Goal: Task Accomplishment & Management: Complete application form

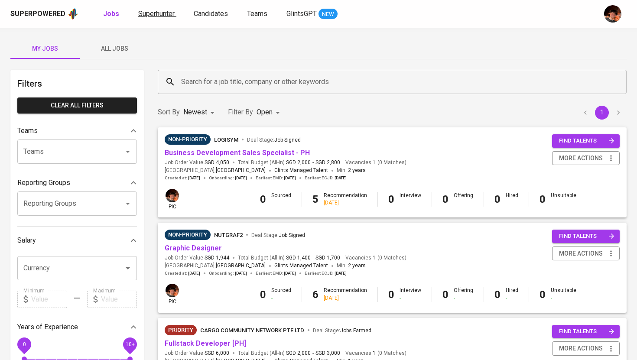
click at [155, 9] on link "Superhunter" at bounding box center [157, 14] width 38 height 11
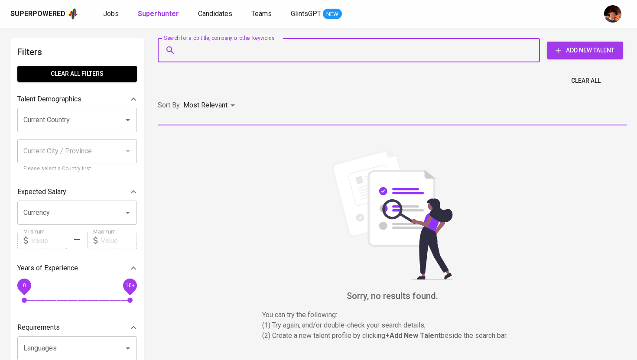
click at [194, 49] on input "Search for a job title, company or other keywords" at bounding box center [351, 50] width 344 height 16
paste input "[EMAIL_ADDRESS][DOMAIN_NAME]"
type input "[EMAIL_ADDRESS][DOMAIN_NAME]"
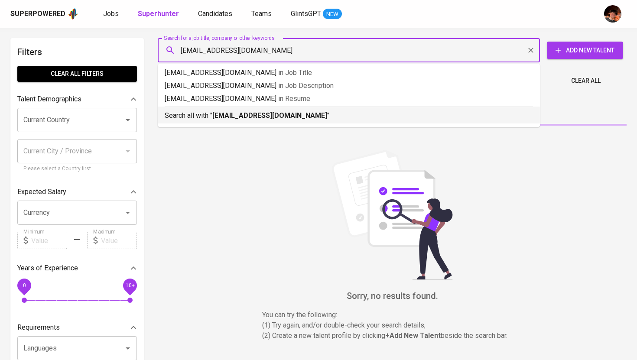
click at [217, 112] on b "[EMAIL_ADDRESS][DOMAIN_NAME]" at bounding box center [269, 115] width 115 height 8
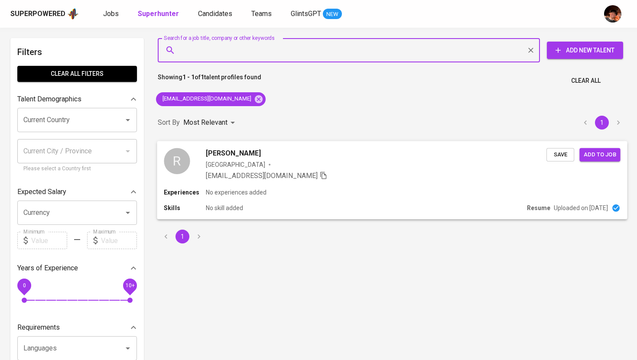
click at [230, 156] on span "[PERSON_NAME]" at bounding box center [233, 153] width 55 height 10
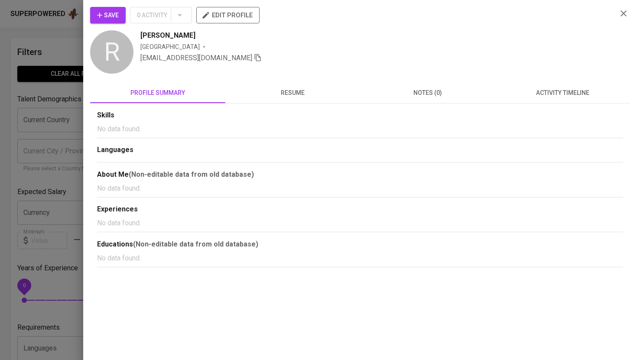
click at [552, 91] on span "activity timeline" at bounding box center [562, 92] width 125 height 11
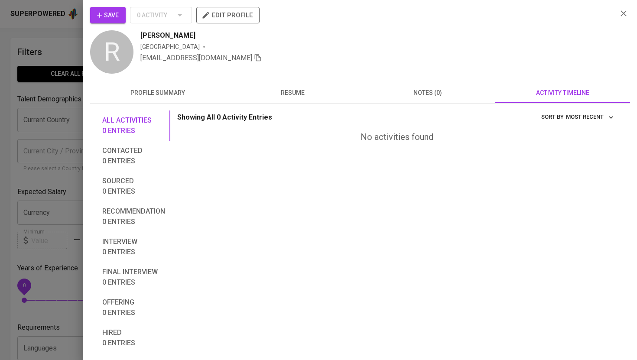
click at [235, 15] on span "edit profile" at bounding box center [227, 15] width 49 height 11
click at [254, 59] on icon "button" at bounding box center [258, 58] width 8 height 8
click at [90, 47] on div "R" at bounding box center [111, 51] width 43 height 43
click at [68, 45] on div at bounding box center [318, 180] width 637 height 360
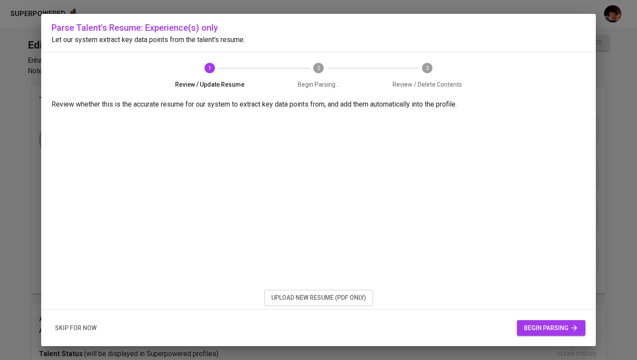
click at [311, 299] on span "upload new resume (pdf only)" at bounding box center [318, 297] width 95 height 11
click at [530, 324] on span "begin parsing" at bounding box center [551, 328] width 55 height 11
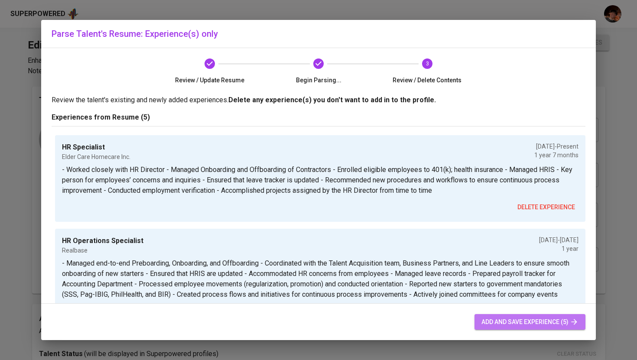
click at [518, 322] on span "add and save experience (5)" at bounding box center [529, 322] width 97 height 11
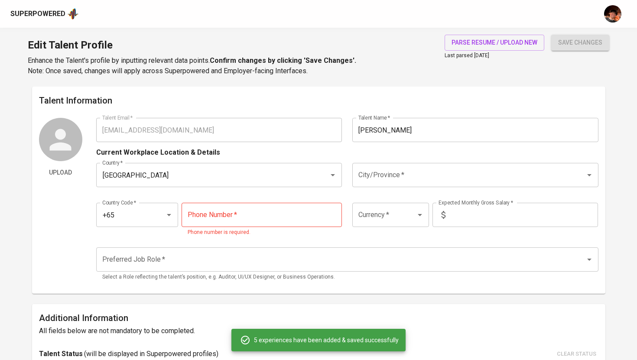
type input "+65"
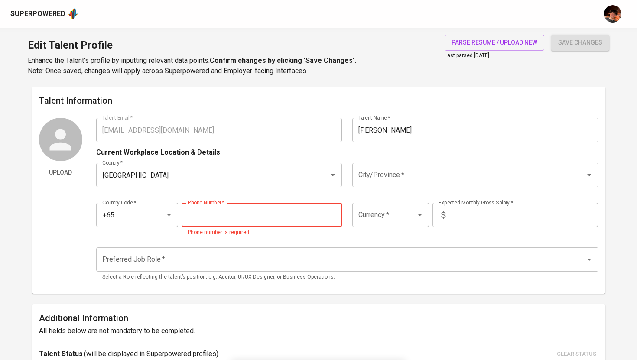
click at [262, 223] on input "tel" at bounding box center [261, 215] width 160 height 24
click at [384, 175] on input "City/Province   *" at bounding box center [463, 175] width 214 height 16
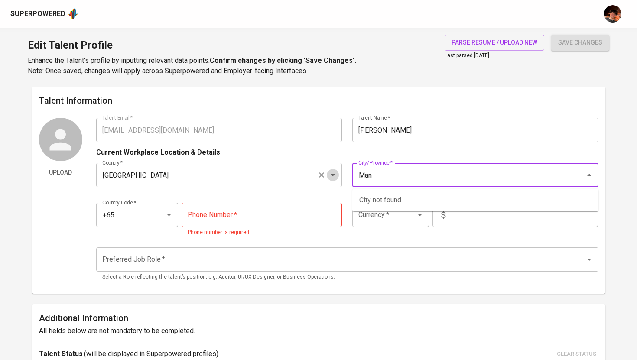
click at [335, 175] on icon "Open" at bounding box center [332, 175] width 10 height 10
type input "Man"
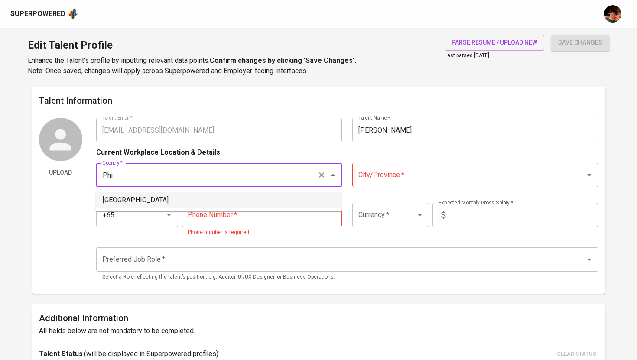
click at [304, 206] on li "[GEOGRAPHIC_DATA]" at bounding box center [219, 200] width 246 height 16
type input "[GEOGRAPHIC_DATA]"
type input "PHP"
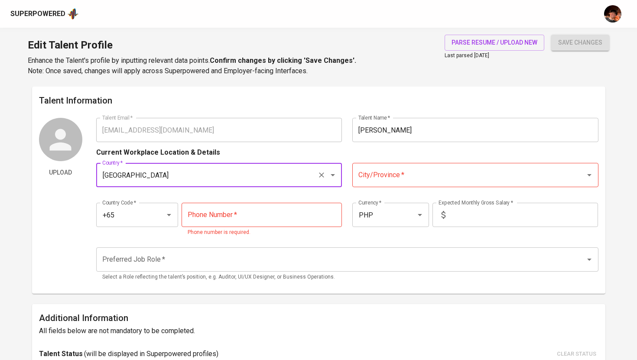
type input "[GEOGRAPHIC_DATA]"
click at [393, 178] on input "City/Province   *" at bounding box center [463, 175] width 214 height 16
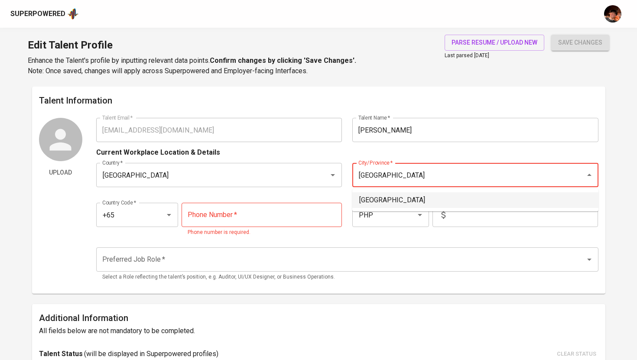
click at [387, 201] on li "[GEOGRAPHIC_DATA]" at bounding box center [475, 200] width 246 height 16
type input "[GEOGRAPHIC_DATA]"
click at [268, 220] on input "tel" at bounding box center [261, 215] width 160 height 24
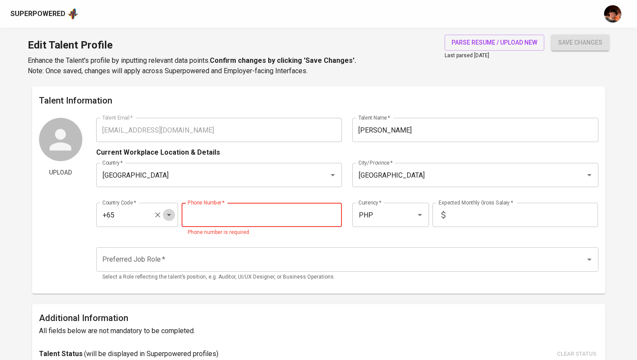
click at [173, 219] on icon "Open" at bounding box center [169, 215] width 10 height 10
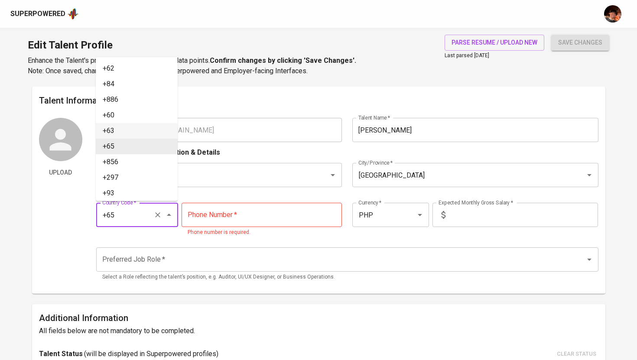
click at [126, 132] on li "+63" at bounding box center [137, 131] width 82 height 16
type input "+63"
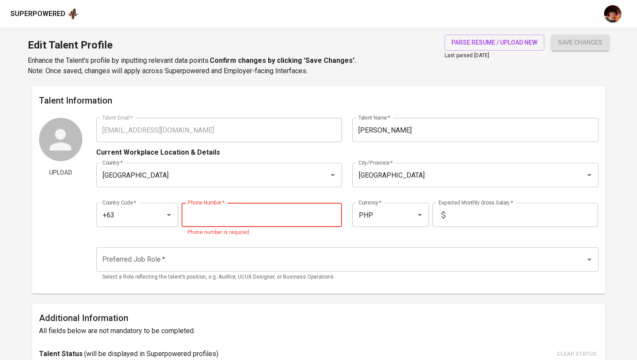
click at [250, 221] on input "tel" at bounding box center [261, 215] width 160 height 24
paste input "956-410-4726"
type input "956-410-4726"
click at [466, 221] on input "text" at bounding box center [523, 215] width 149 height 24
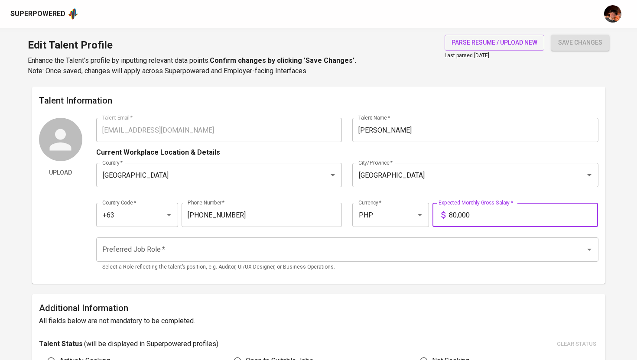
type input "80,000"
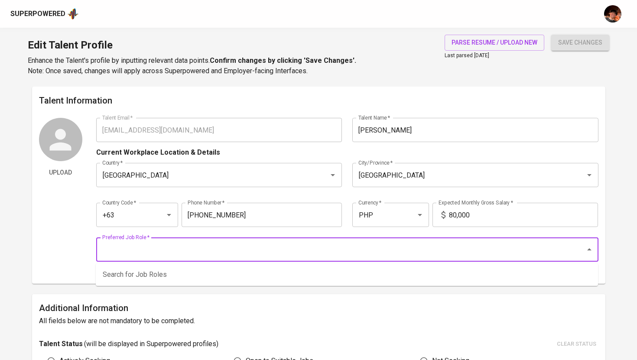
click at [357, 249] on input "Preferred Job Role   *" at bounding box center [335, 249] width 470 height 16
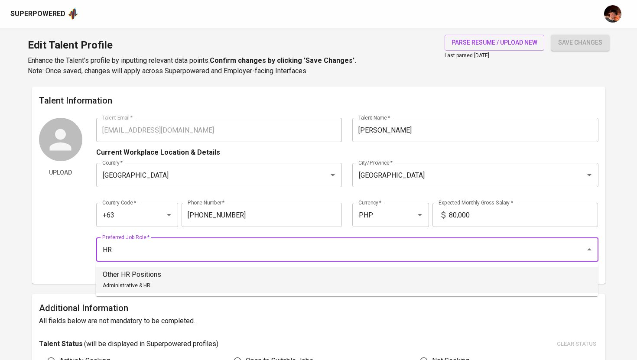
click at [260, 278] on li "Other HR Positions Administrative & HR" at bounding box center [347, 280] width 502 height 26
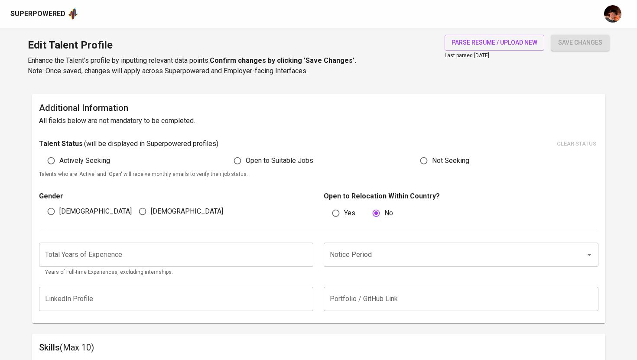
scroll to position [210, 0]
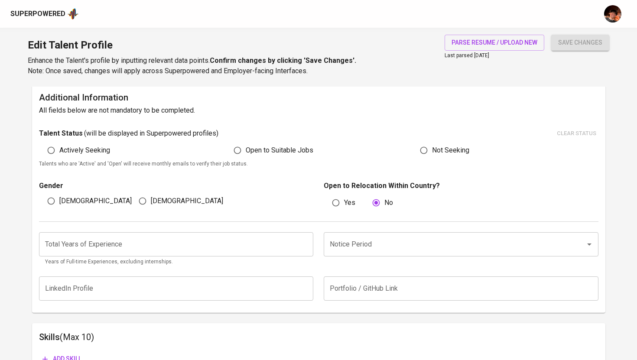
type input "Other HR Positions"
click at [218, 249] on input "number" at bounding box center [176, 244] width 275 height 24
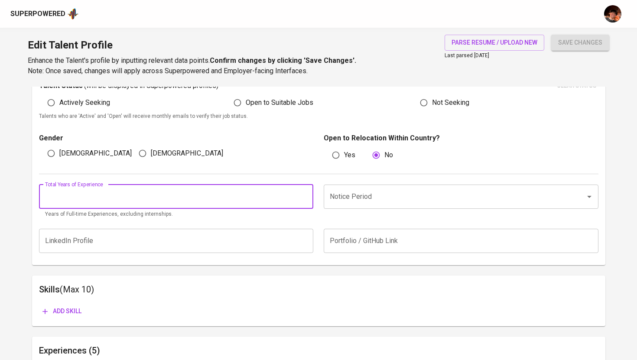
scroll to position [259, 0]
type input "7"
click at [350, 191] on input "Notice Period" at bounding box center [448, 196] width 243 height 16
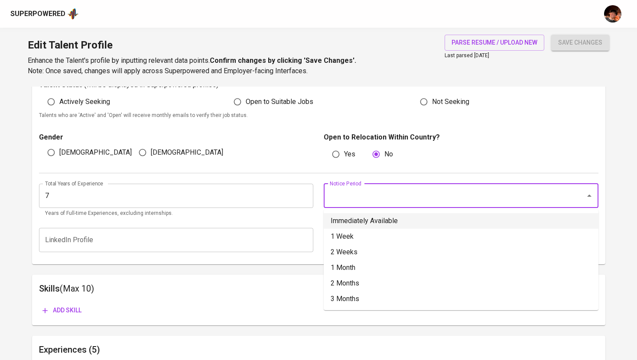
click at [366, 220] on li "Immediately Available" at bounding box center [461, 221] width 275 height 16
type input "Immediately Available"
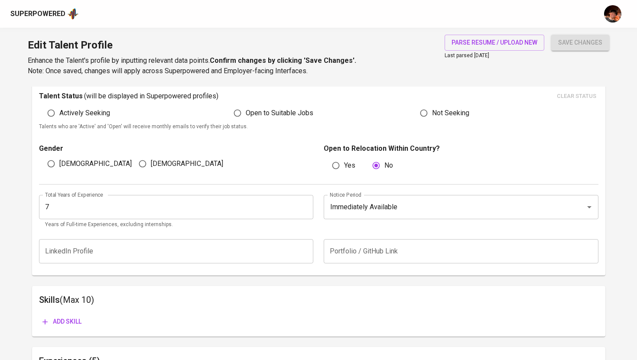
scroll to position [0, 0]
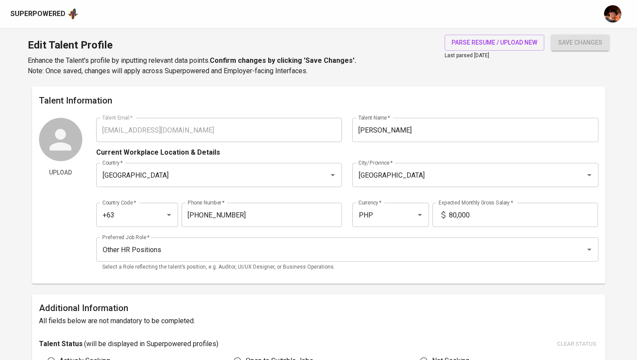
click at [579, 51] on div "save changes" at bounding box center [580, 56] width 58 height 42
click at [579, 45] on span "save changes" at bounding box center [580, 42] width 44 height 11
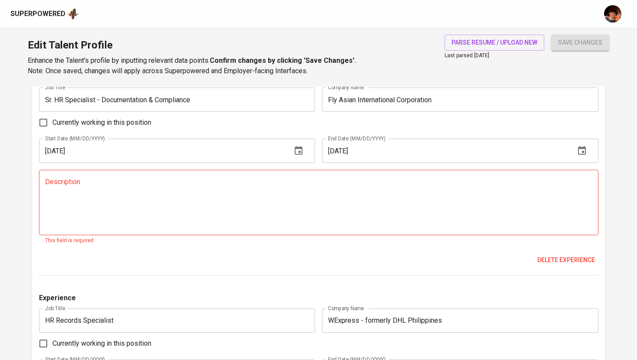
scroll to position [1192, 0]
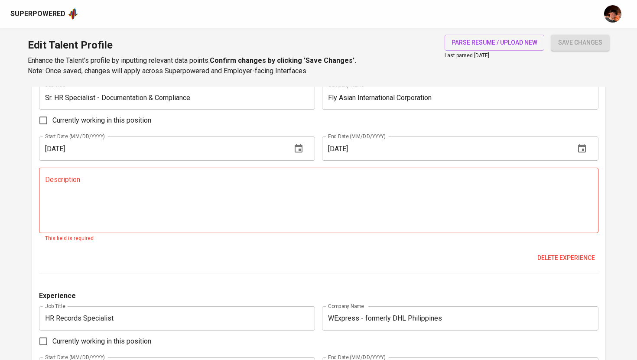
type textarea "-"
click at [291, 191] on textarea at bounding box center [318, 200] width 547 height 49
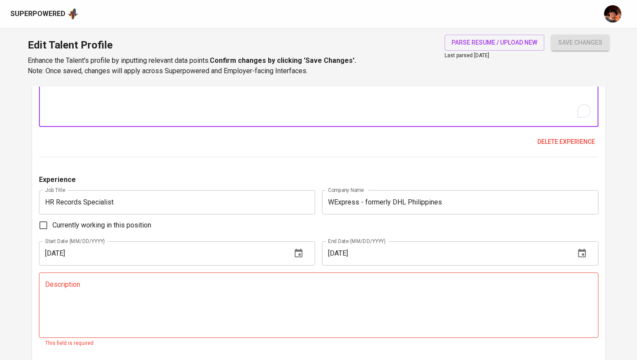
scroll to position [1390, 0]
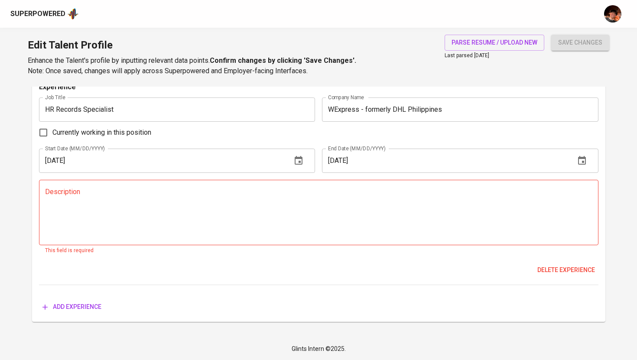
type textarea "-"
click at [269, 207] on textarea at bounding box center [318, 212] width 547 height 49
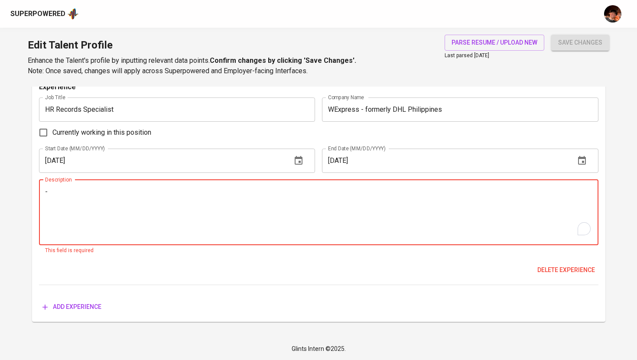
scroll to position [1380, 0]
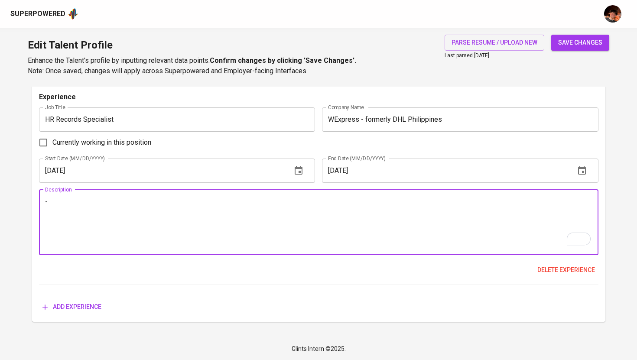
type textarea "-"
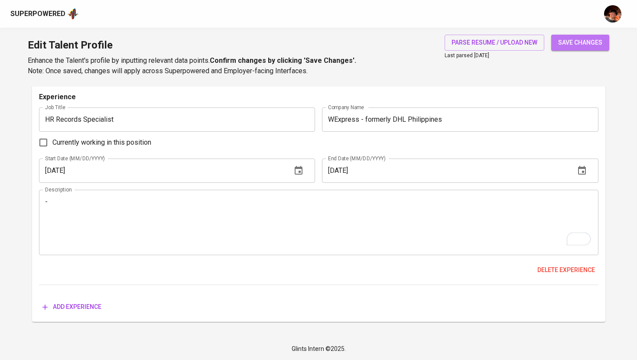
click at [576, 42] on span "save changes" at bounding box center [580, 42] width 44 height 11
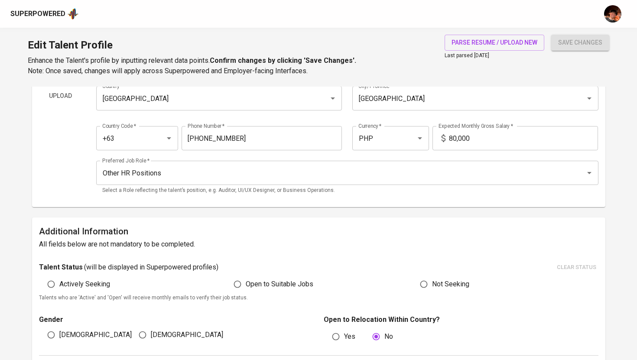
scroll to position [0, 0]
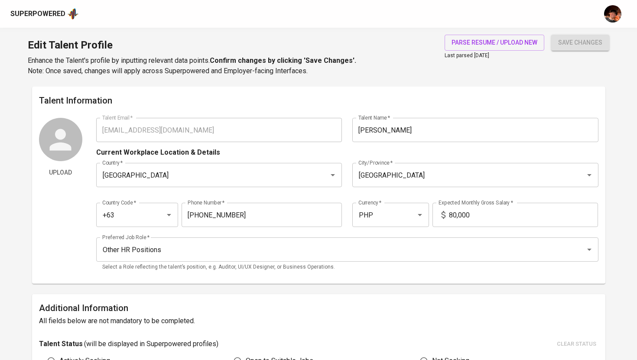
click at [57, 15] on div "Superpowered" at bounding box center [37, 14] width 55 height 10
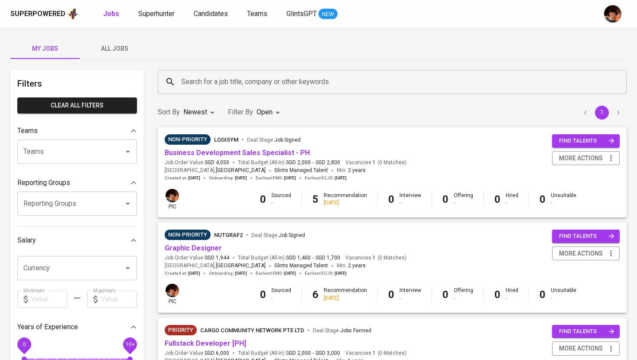
click at [155, 20] on div "Superpowered Jobs Superhunter Candidates Teams GlintsGPT NEW" at bounding box center [318, 14] width 637 height 28
click at [160, 11] on span "Superhunter" at bounding box center [156, 14] width 36 height 8
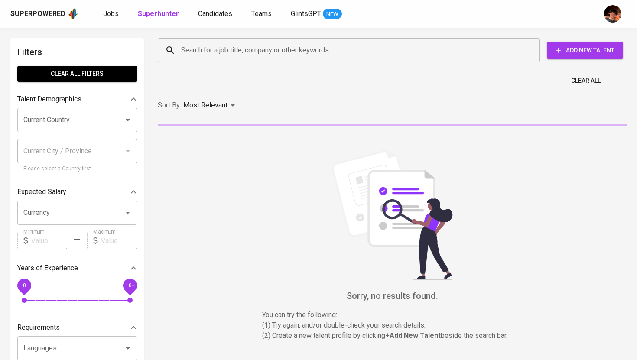
click at [205, 53] on input "Search for a job title, company or other keywords" at bounding box center [351, 50] width 344 height 16
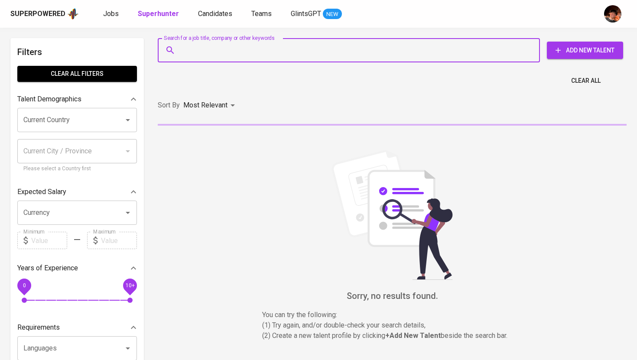
paste input "[EMAIL_ADDRESS][DOMAIN_NAME]"
type input "[EMAIL_ADDRESS][DOMAIN_NAME]"
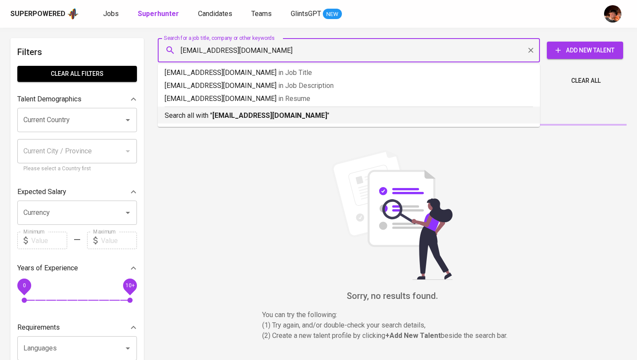
click at [221, 119] on b "[EMAIL_ADDRESS][DOMAIN_NAME]" at bounding box center [269, 115] width 115 height 8
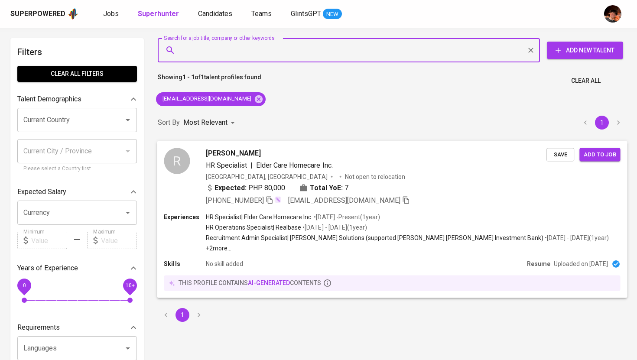
click at [557, 153] on span "Save" at bounding box center [559, 154] width 19 height 10
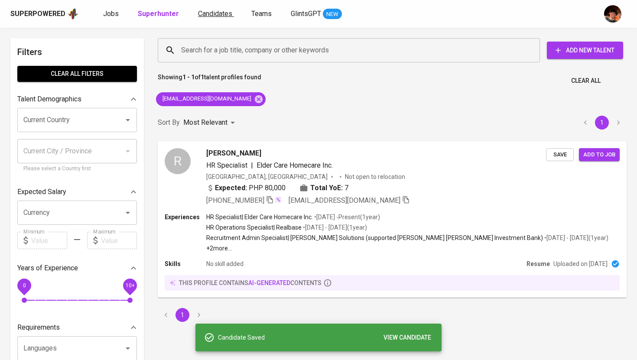
click at [206, 12] on span "Candidates" at bounding box center [215, 14] width 34 height 8
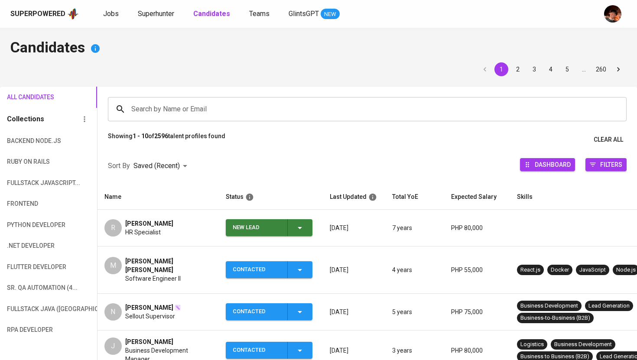
click at [308, 227] on span "New Lead" at bounding box center [269, 227] width 80 height 17
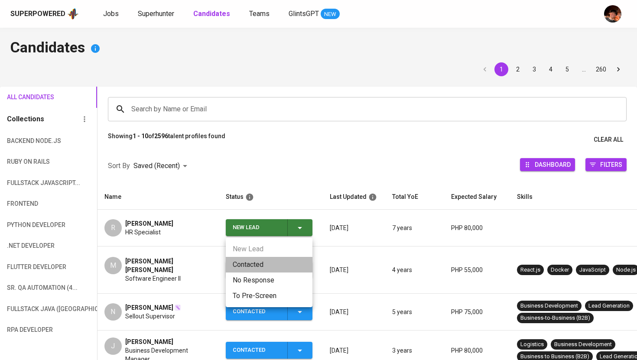
click at [275, 264] on li "Contacted" at bounding box center [269, 265] width 87 height 16
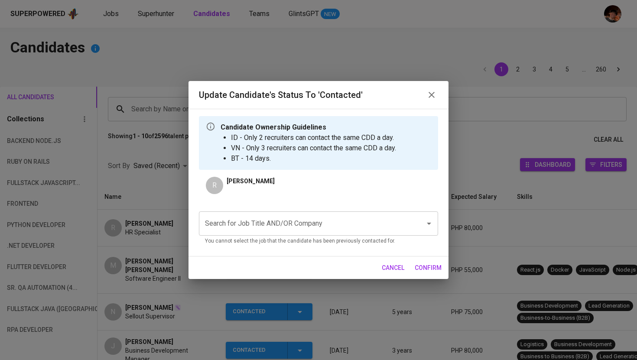
click at [298, 221] on input "Search for Job Title AND/OR Company" at bounding box center [306, 223] width 207 height 16
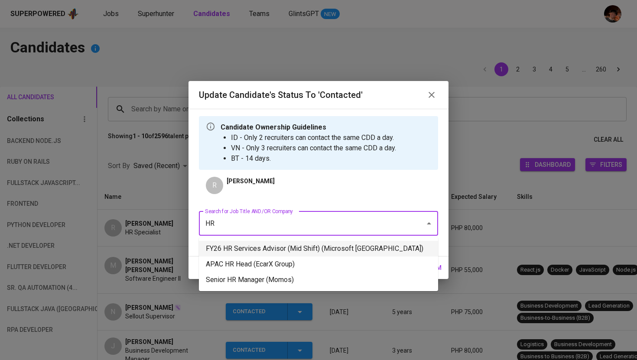
type input "HR"
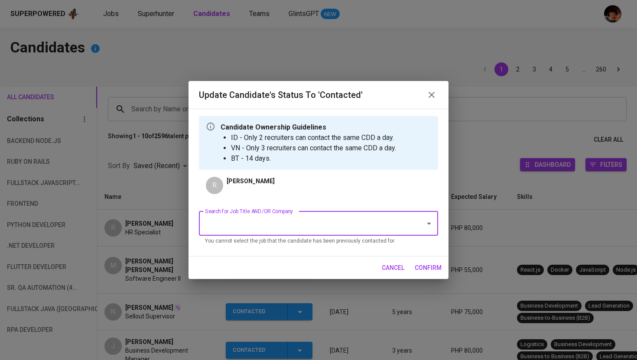
click at [307, 231] on div "Search for Job Title AND/OR Company" at bounding box center [318, 223] width 239 height 24
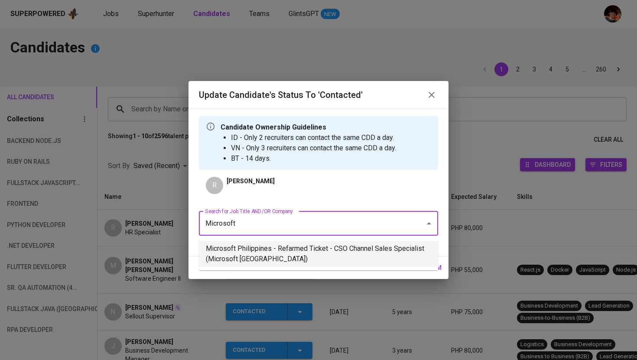
click at [317, 253] on li "Microsoft Philippines - Refarmed Ticket - CSO Channel Sales Specialist (Microso…" at bounding box center [318, 254] width 239 height 26
type input "Microsoft"
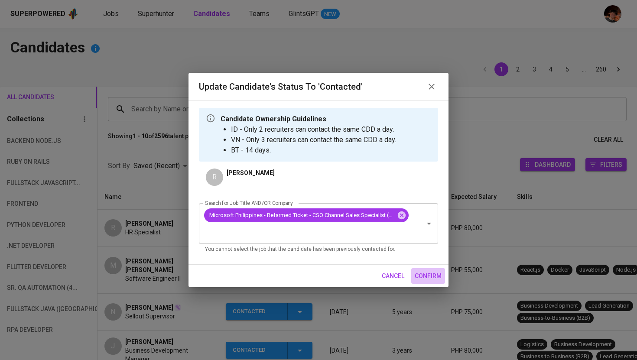
click at [439, 275] on span "confirm" at bounding box center [427, 276] width 27 height 11
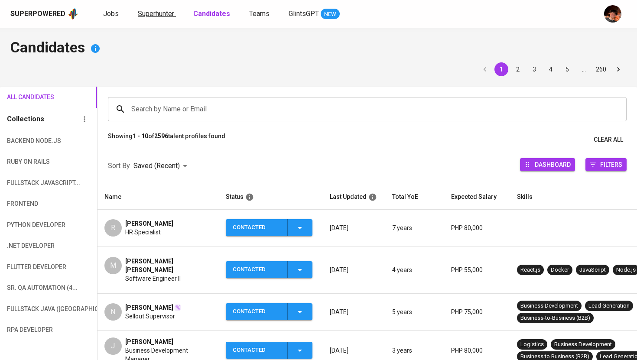
click at [168, 15] on span "Superhunter" at bounding box center [156, 14] width 36 height 8
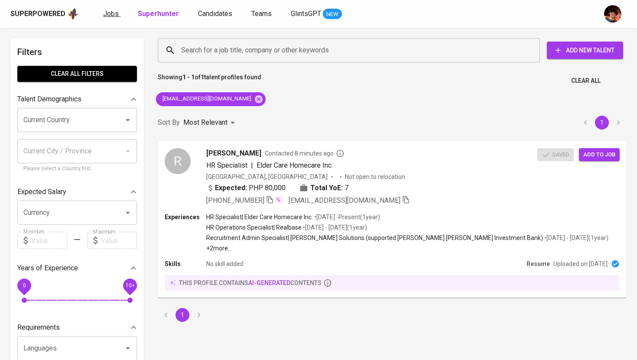
click at [108, 16] on span "Jobs" at bounding box center [111, 14] width 16 height 8
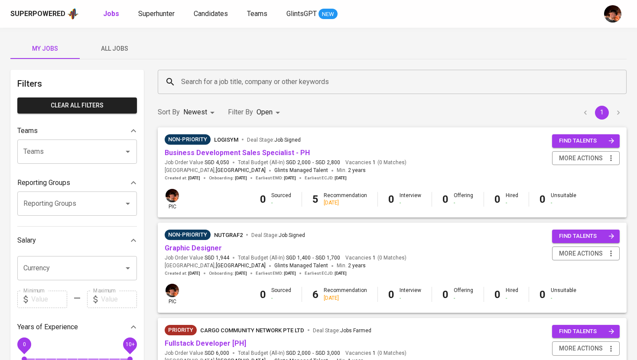
click at [119, 52] on span "All Jobs" at bounding box center [114, 48] width 59 height 11
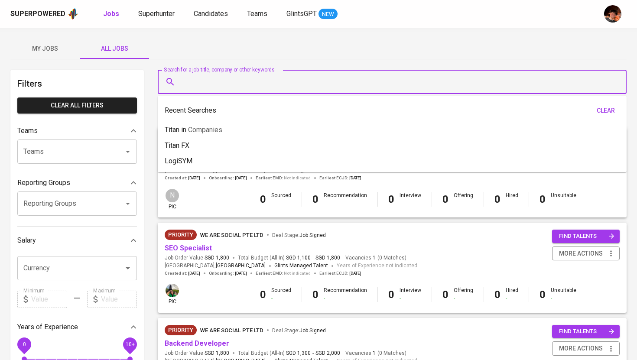
click at [210, 87] on input "Search for a job title, company or other keywords" at bounding box center [394, 82] width 431 height 16
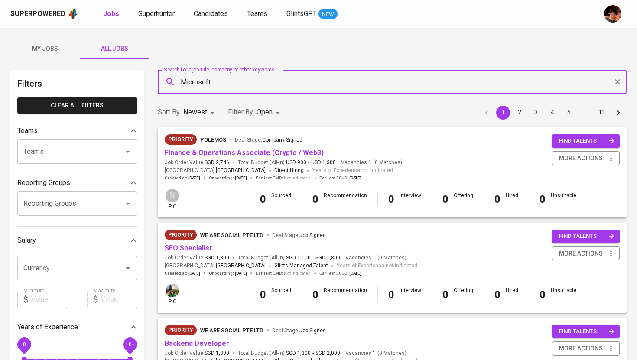
type input "Microsoft"
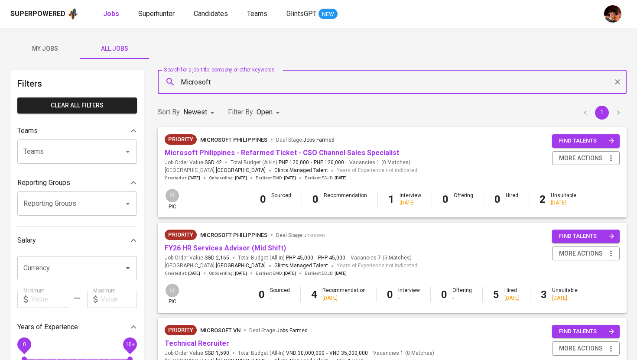
click at [278, 114] on body "Superpowered Jobs Superhunter Candidates Teams GlintsGPT NEW My Jobs All Jobs F…" at bounding box center [318, 295] width 637 height 591
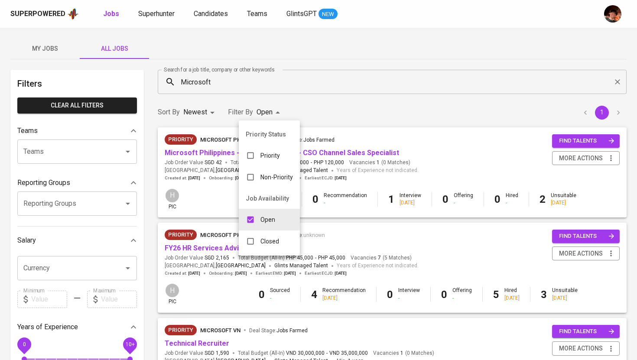
click at [265, 241] on p "Closed" at bounding box center [269, 241] width 19 height 9
type input "OPEN,CLOSE"
checkbox input "true"
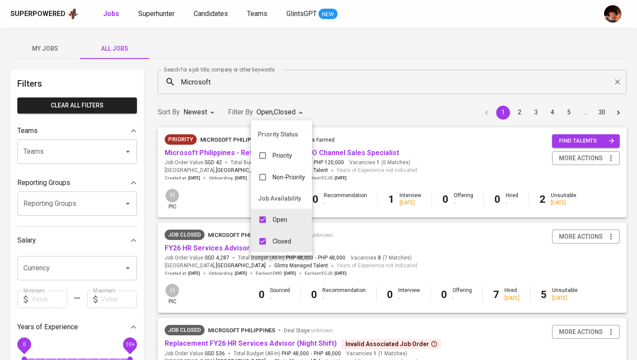
click at [219, 210] on div at bounding box center [318, 180] width 637 height 360
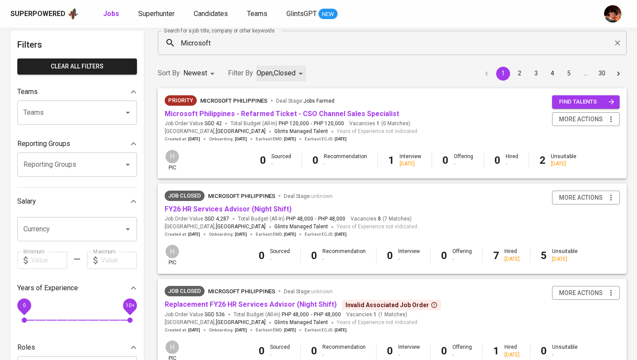
scroll to position [40, 0]
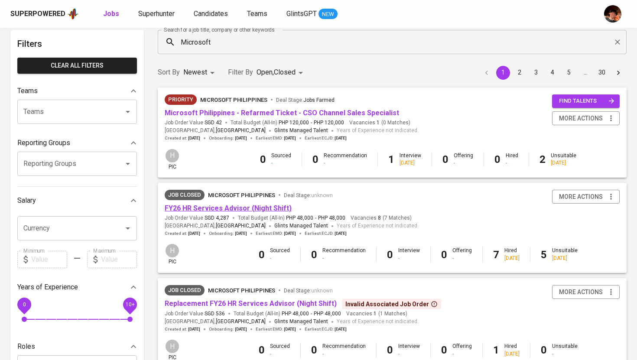
click at [223, 210] on link "FY26 HR Services Advisor (Night Shift)" at bounding box center [228, 208] width 127 height 8
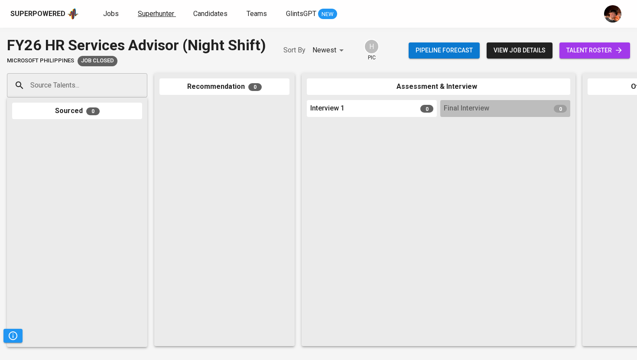
click at [143, 19] on link "Superhunter" at bounding box center [157, 14] width 38 height 11
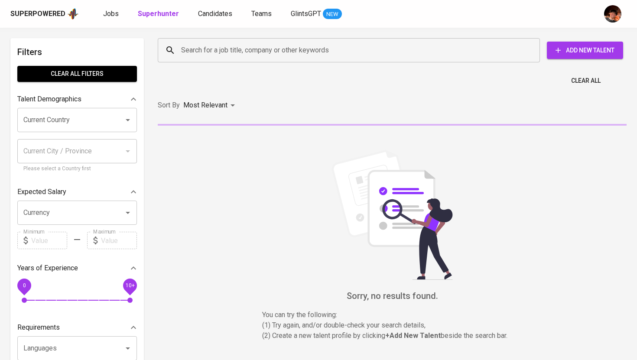
click at [183, 48] on input "Search for a job title, company or other keywords" at bounding box center [351, 50] width 344 height 16
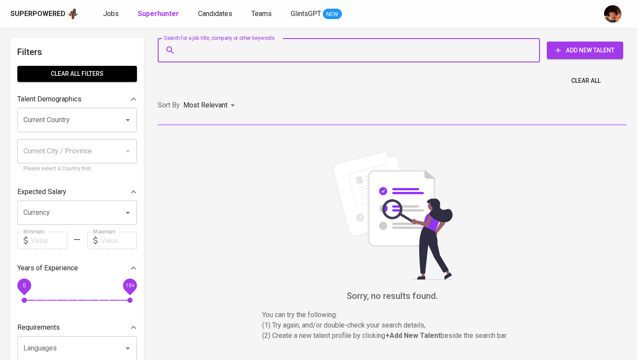
paste input "[EMAIL_ADDRESS][DOMAIN_NAME]"
type input "[EMAIL_ADDRESS][DOMAIN_NAME]"
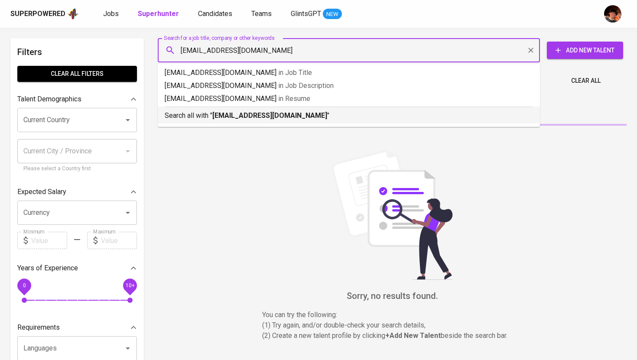
click at [230, 125] on ul "[EMAIL_ADDRESS][DOMAIN_NAME] in Job Title [EMAIL_ADDRESS][DOMAIN_NAME] in Job D…" at bounding box center [349, 95] width 382 height 63
click at [236, 120] on b "[EMAIL_ADDRESS][DOMAIN_NAME]" at bounding box center [269, 115] width 115 height 8
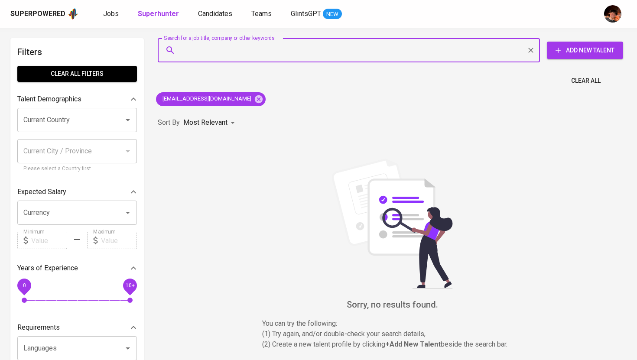
click at [582, 53] on span "Add New Talent" at bounding box center [585, 50] width 62 height 11
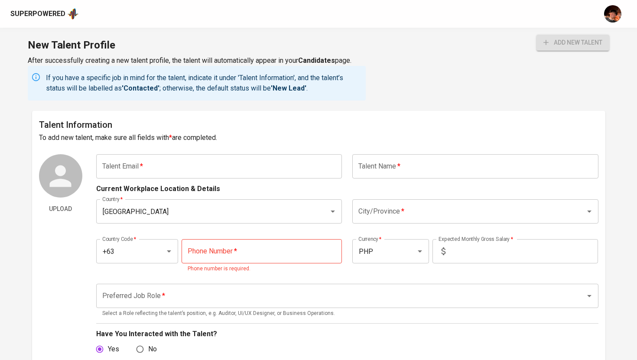
click at [221, 172] on input "text" at bounding box center [219, 166] width 246 height 24
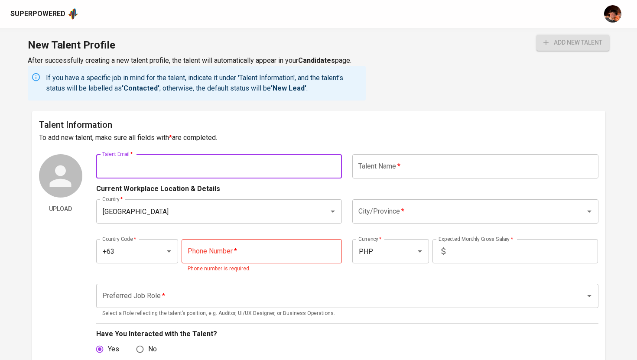
paste input "[EMAIL_ADDRESS][DOMAIN_NAME]"
type input "[EMAIL_ADDRESS][DOMAIN_NAME]"
click at [395, 172] on input "text" at bounding box center [475, 166] width 246 height 24
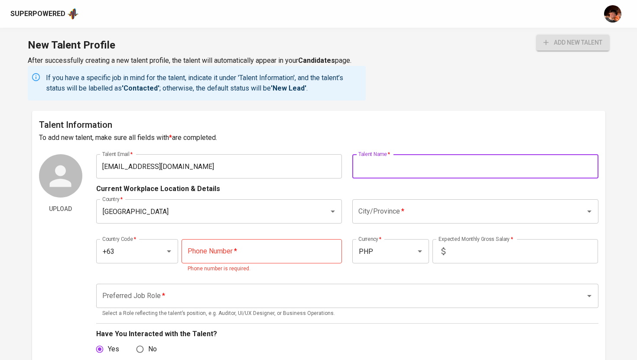
paste input "[PERSON_NAME]"
drag, startPoint x: 369, startPoint y: 166, endPoint x: 295, endPoint y: 174, distance: 74.4
click at [295, 174] on div "Talent Email   * [PERSON_NAME][EMAIL_ADDRESS][DOMAIN_NAME] Talent Email * Talen…" at bounding box center [347, 166] width 502 height 24
click at [360, 168] on input "[PERSON_NAME]" at bounding box center [475, 166] width 246 height 24
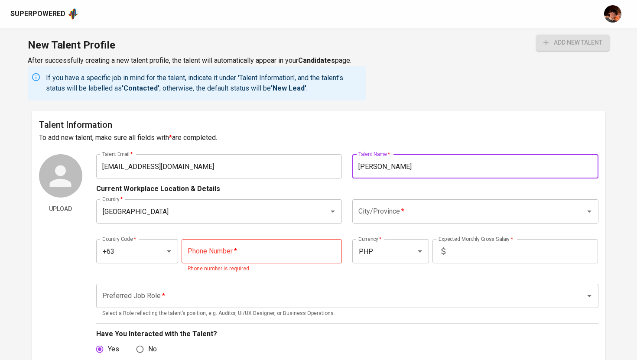
type input "[PERSON_NAME]"
click at [394, 213] on input "City/Province   *" at bounding box center [463, 211] width 214 height 16
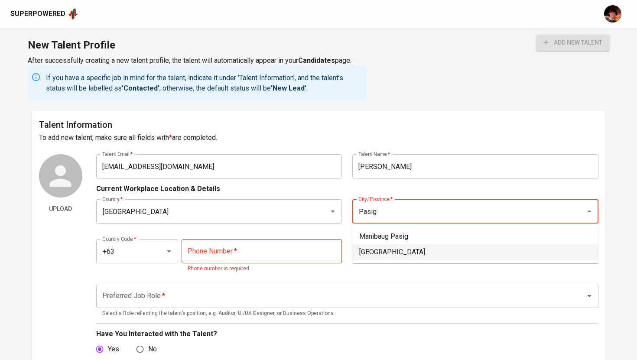
click at [401, 252] on li "[GEOGRAPHIC_DATA]" at bounding box center [475, 252] width 246 height 16
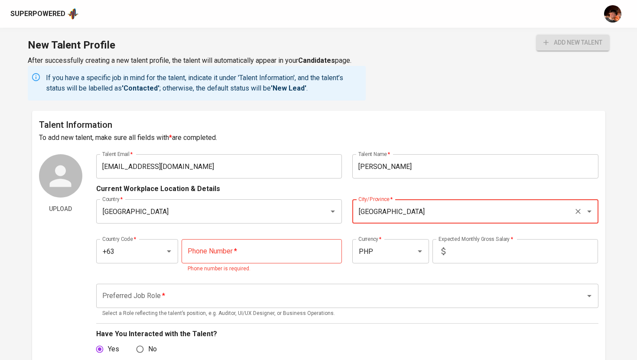
type input "[GEOGRAPHIC_DATA]"
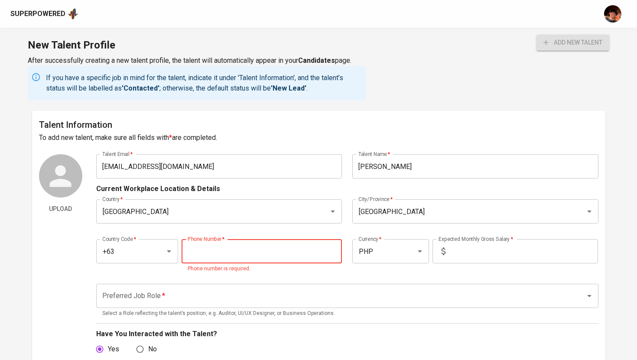
click at [250, 252] on input "tel" at bounding box center [261, 251] width 160 height 24
paste input "[PHONE_NUMBER]"
type input "[PHONE_NUMBER]"
click at [462, 250] on input "text" at bounding box center [523, 251] width 149 height 24
